Goal: Task Accomplishment & Management: Manage account settings

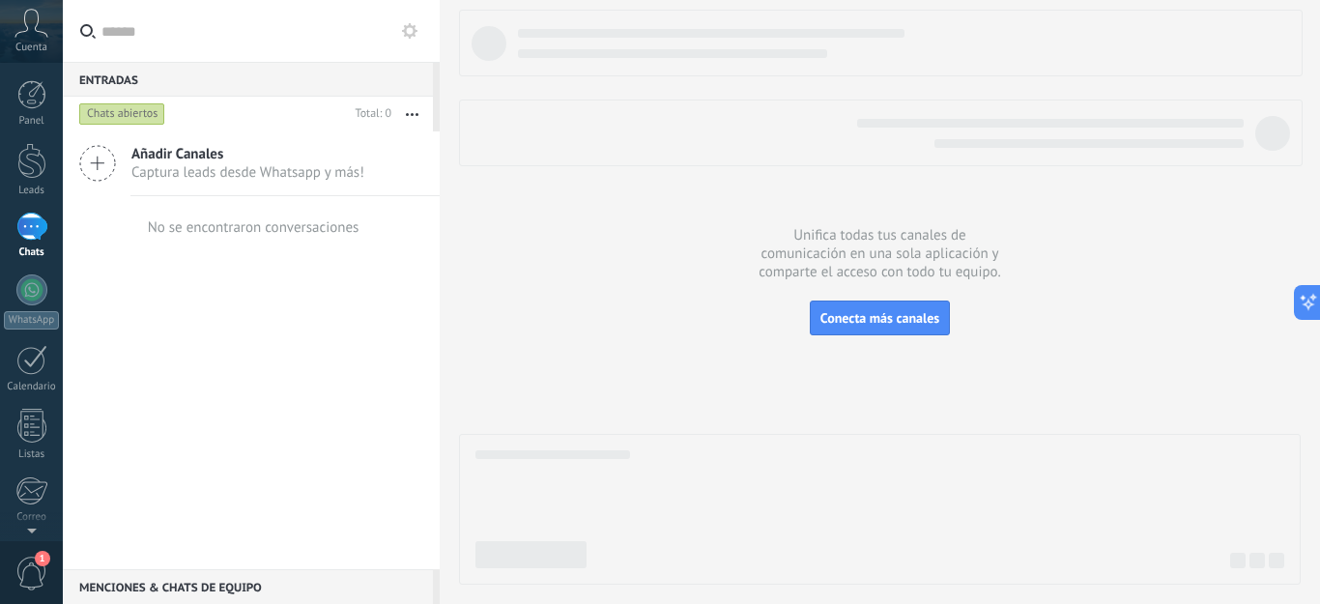
click at [36, 16] on icon at bounding box center [31, 23] width 34 height 29
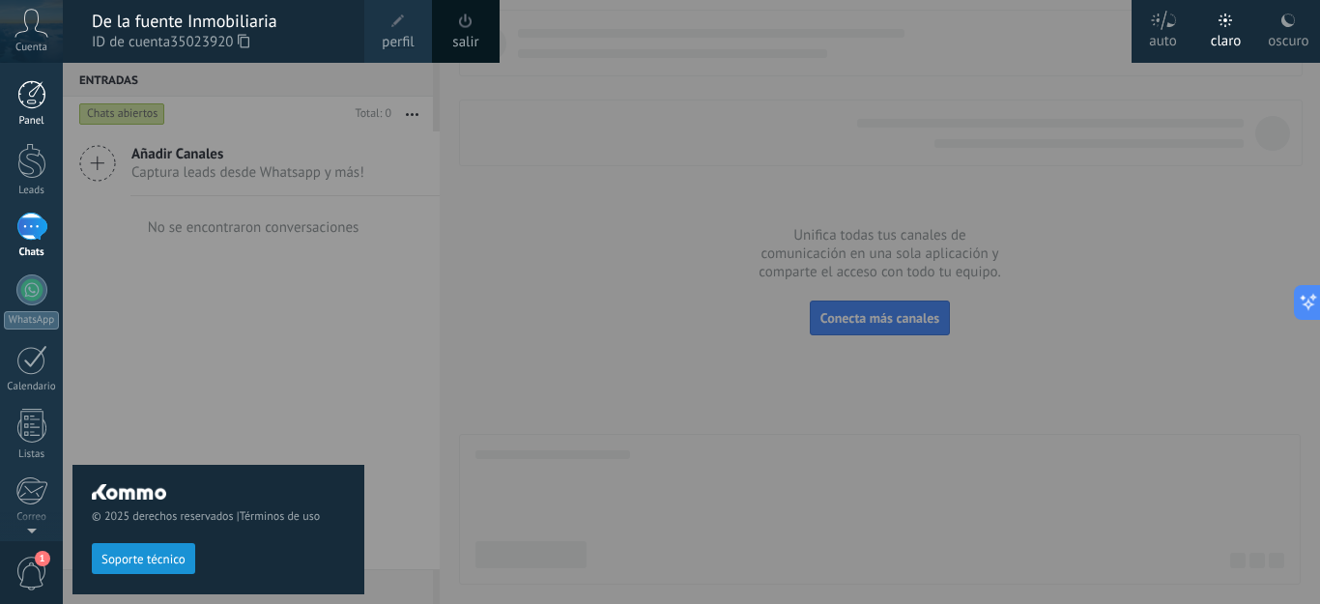
click at [38, 111] on link "Panel" at bounding box center [31, 103] width 63 height 47
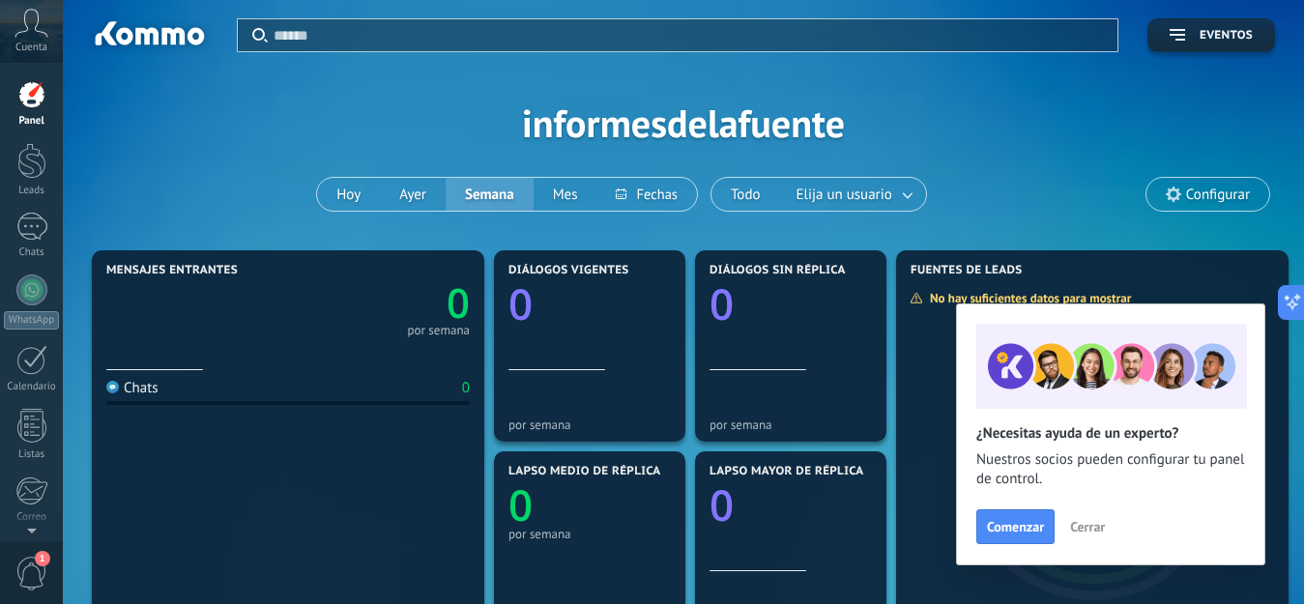
scroll to position [97, 0]
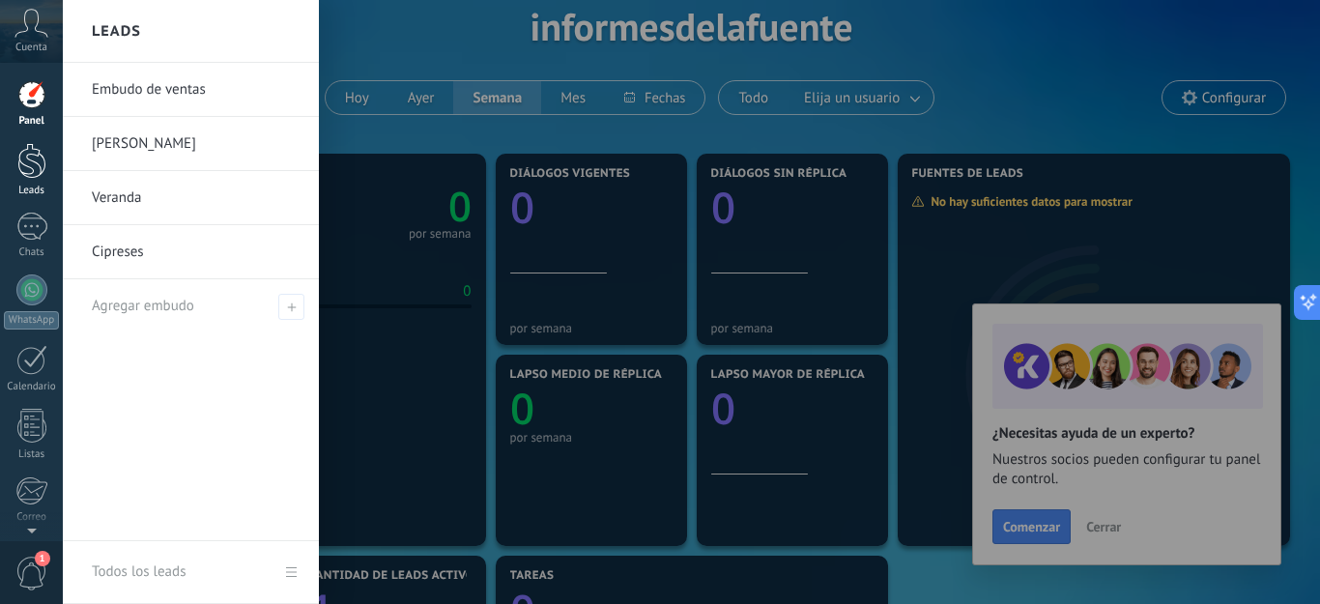
click at [10, 161] on link "Leads" at bounding box center [31, 170] width 63 height 54
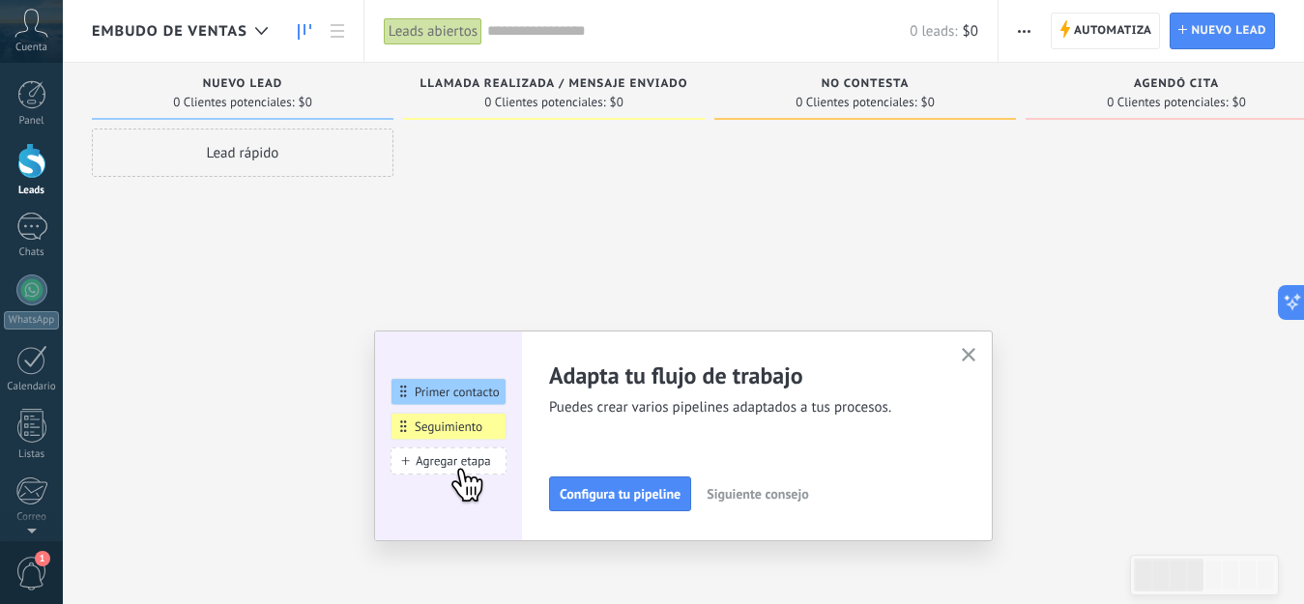
click at [971, 353] on icon "button" at bounding box center [969, 355] width 14 height 14
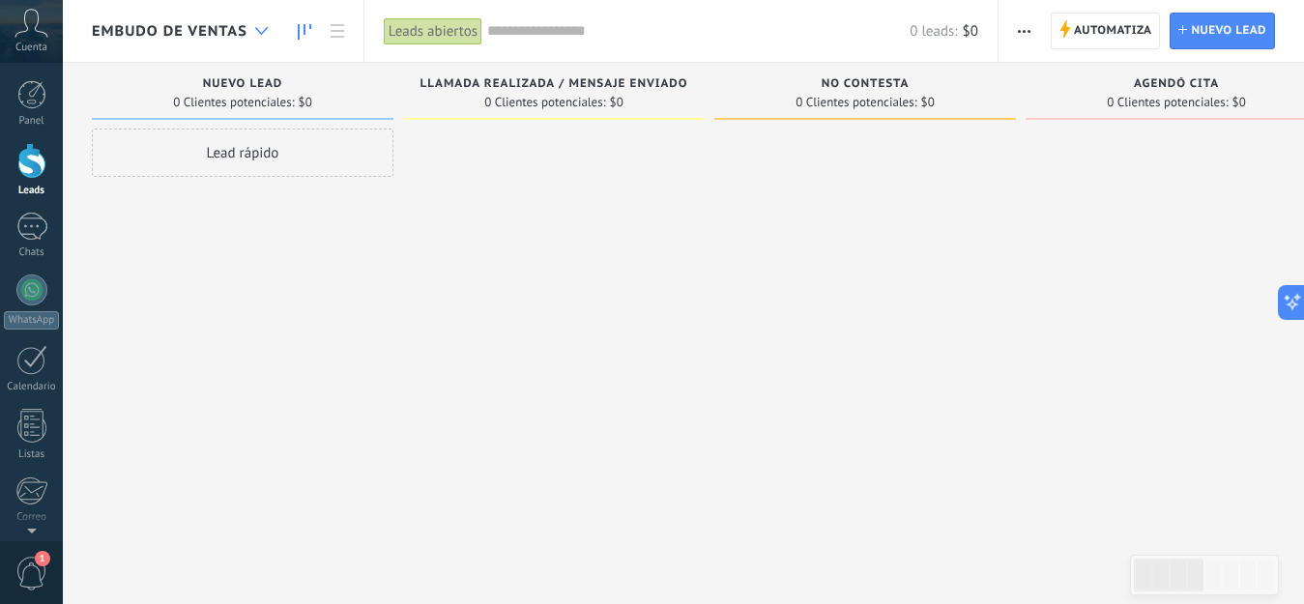
click at [255, 29] on icon at bounding box center [261, 31] width 13 height 8
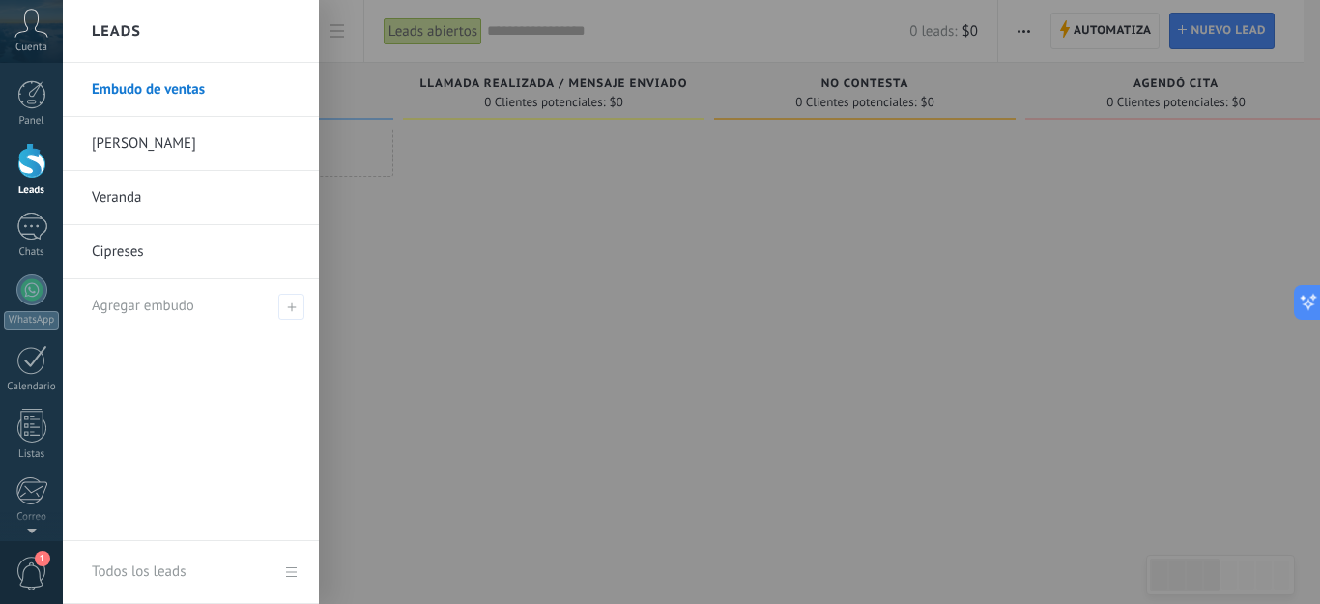
click at [129, 198] on link "Veranda" at bounding box center [196, 198] width 208 height 54
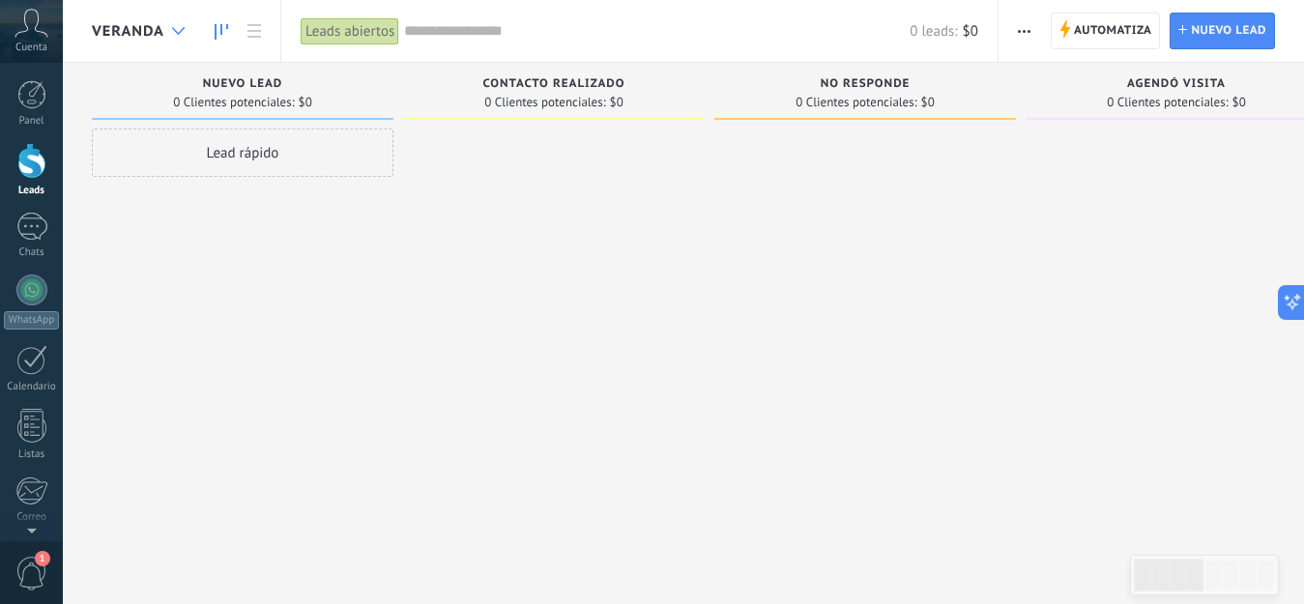
click at [169, 25] on div at bounding box center [178, 32] width 32 height 38
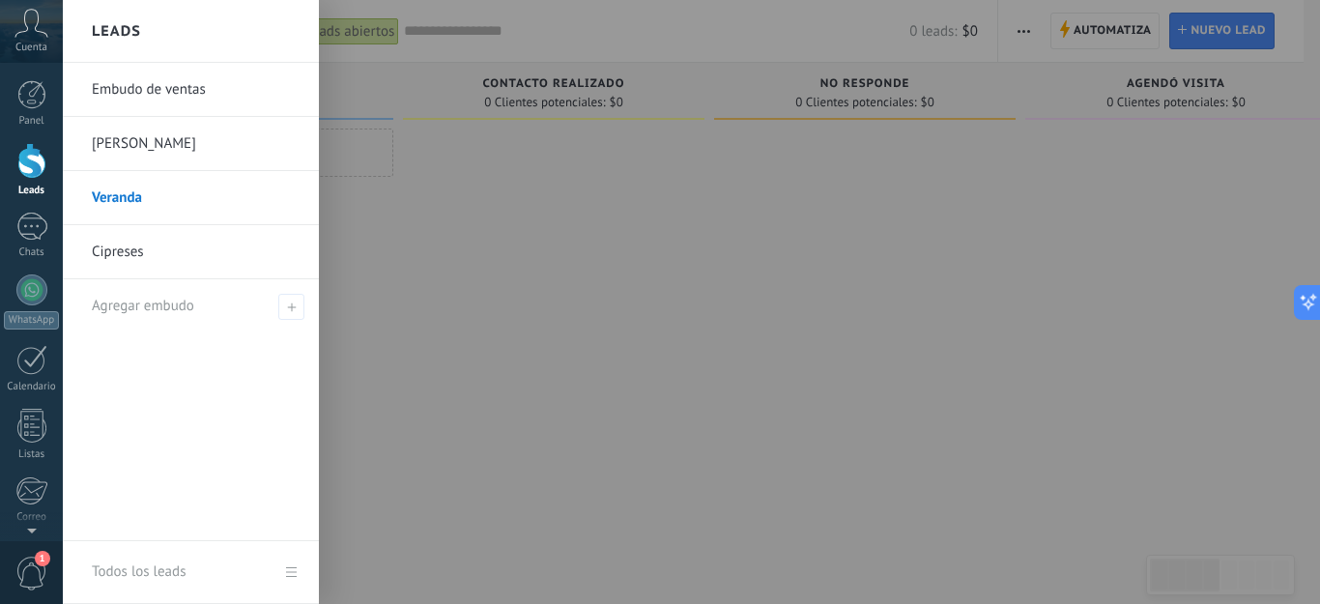
click at [171, 80] on link "Embudo de ventas" at bounding box center [196, 90] width 208 height 54
